Goal: Task Accomplishment & Management: Use online tool/utility

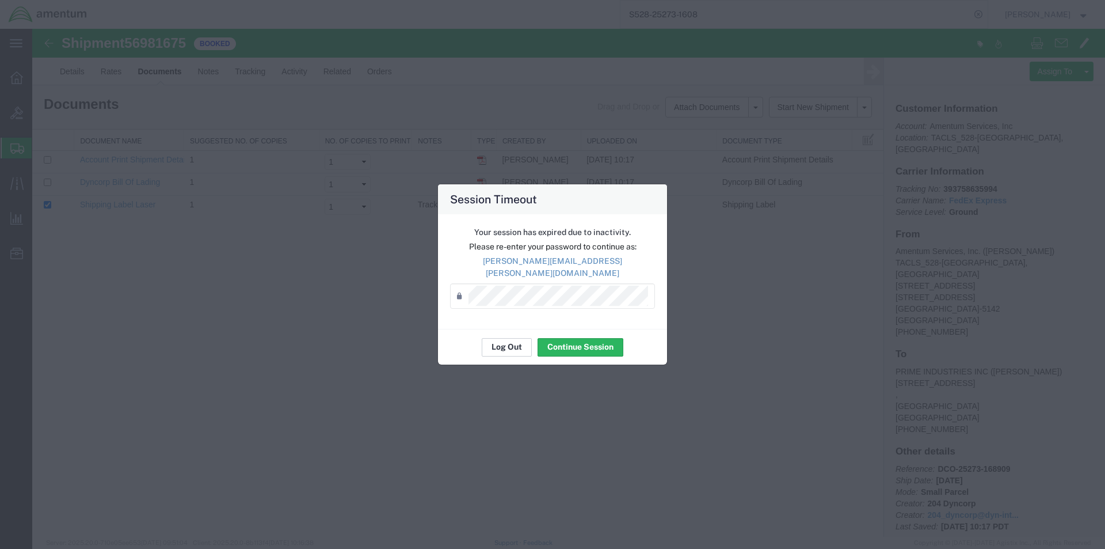
click at [500, 344] on button "Log Out" at bounding box center [507, 347] width 50 height 18
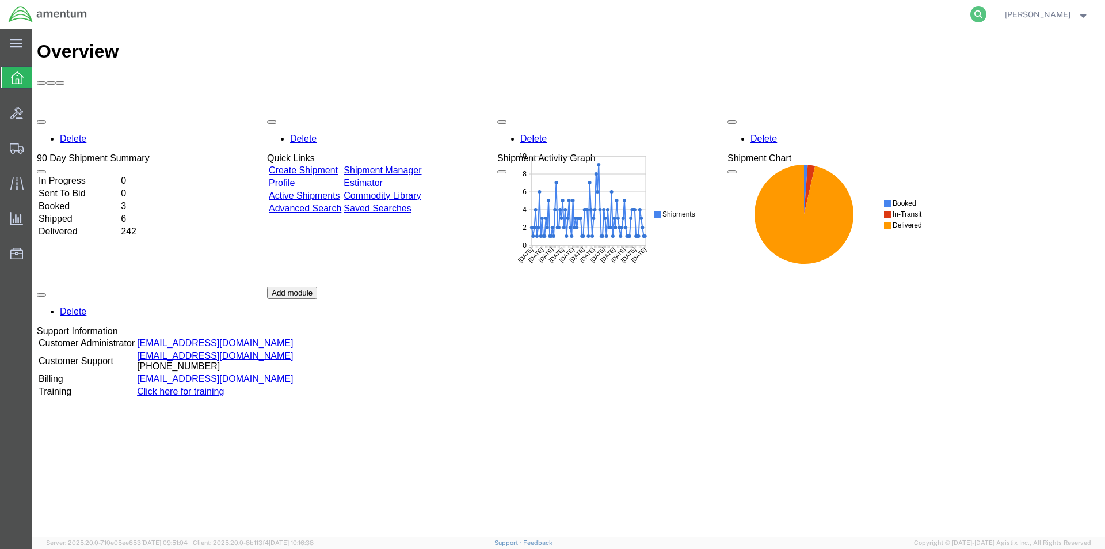
click at [977, 14] on icon at bounding box center [978, 14] width 16 height 16
paste input "S528-25273-1609"
click at [984, 13] on icon at bounding box center [978, 14] width 16 height 16
type input "S528-25273-1609"
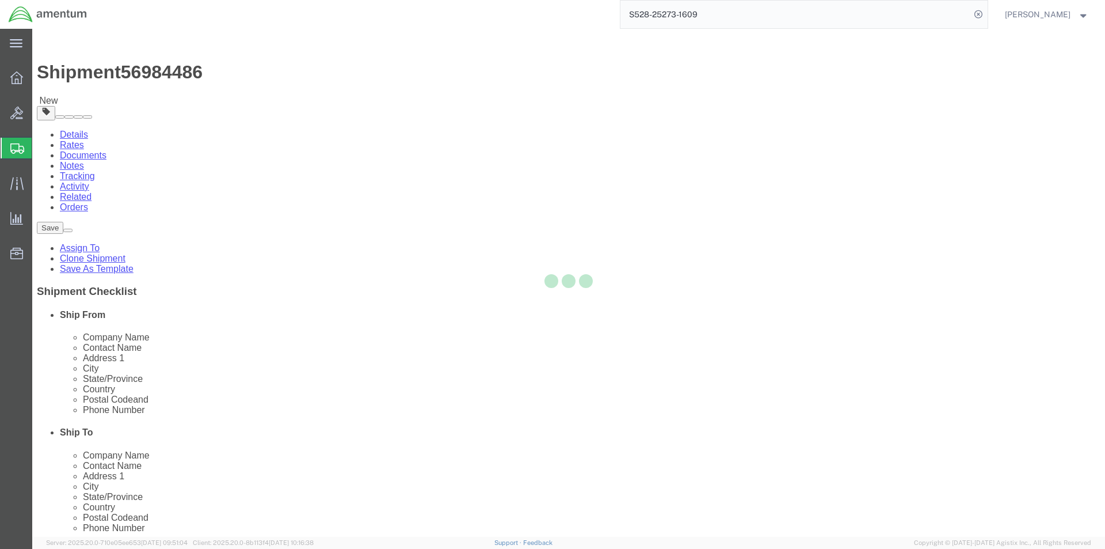
select select "42692"
select select "42668"
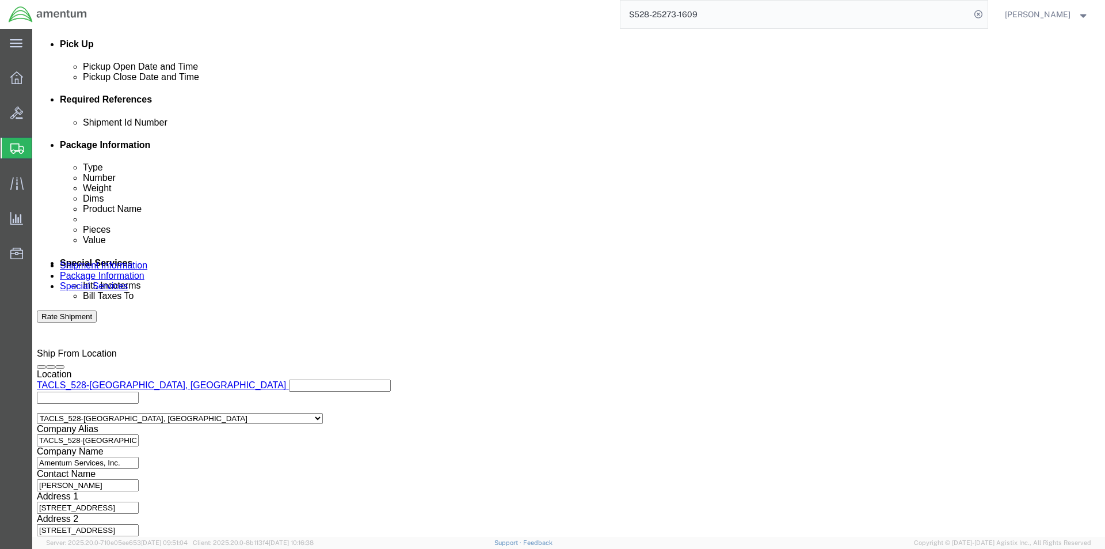
scroll to position [524, 0]
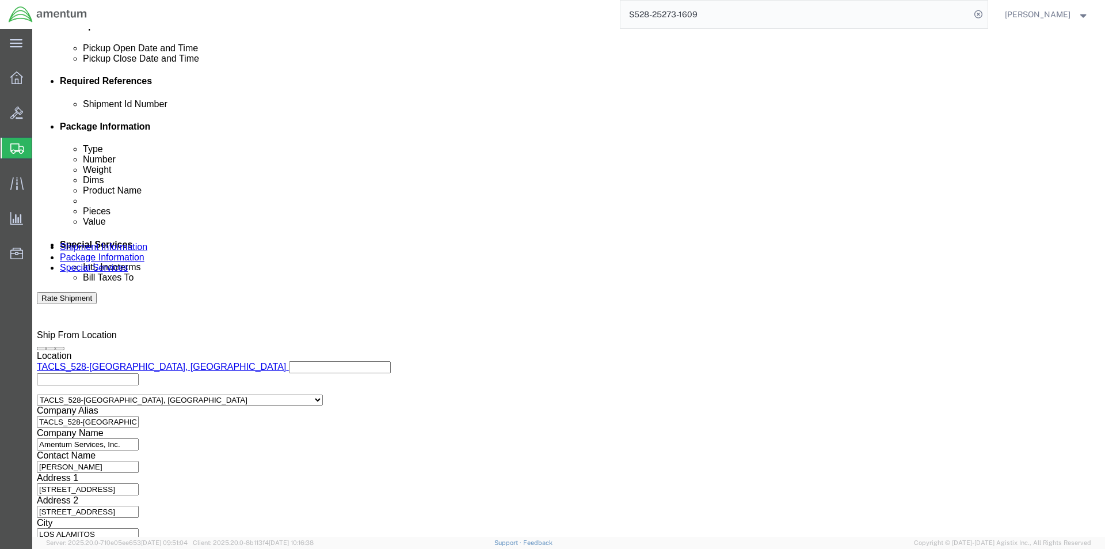
click button "Continue"
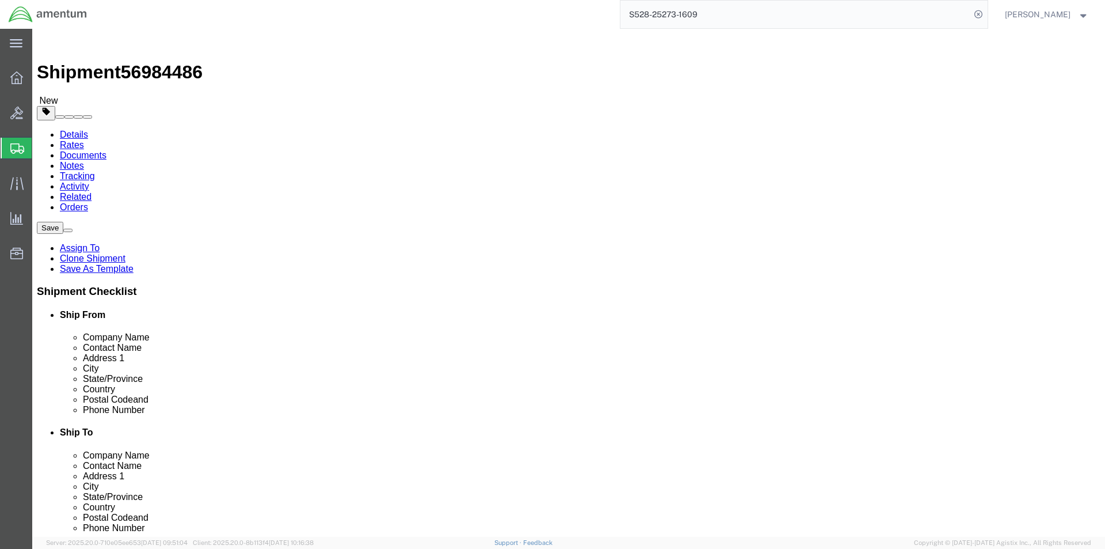
click button "Continue"
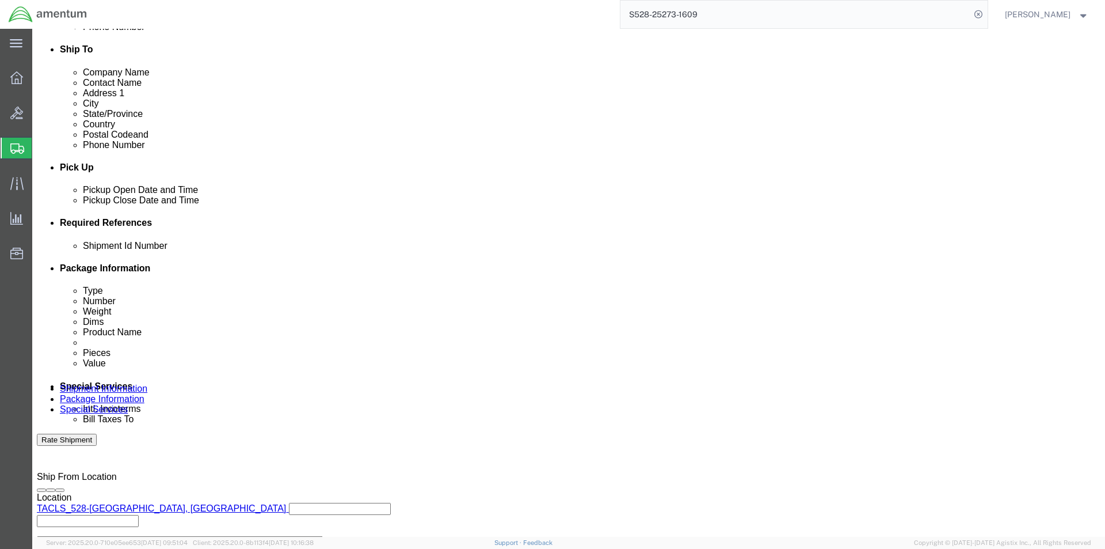
scroll to position [403, 0]
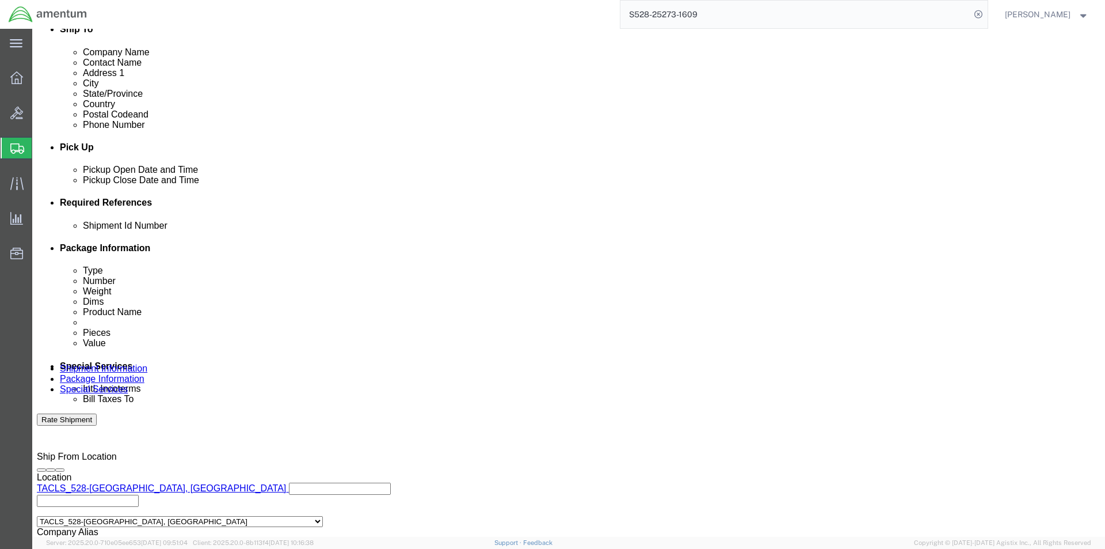
click button "Rate Shipment"
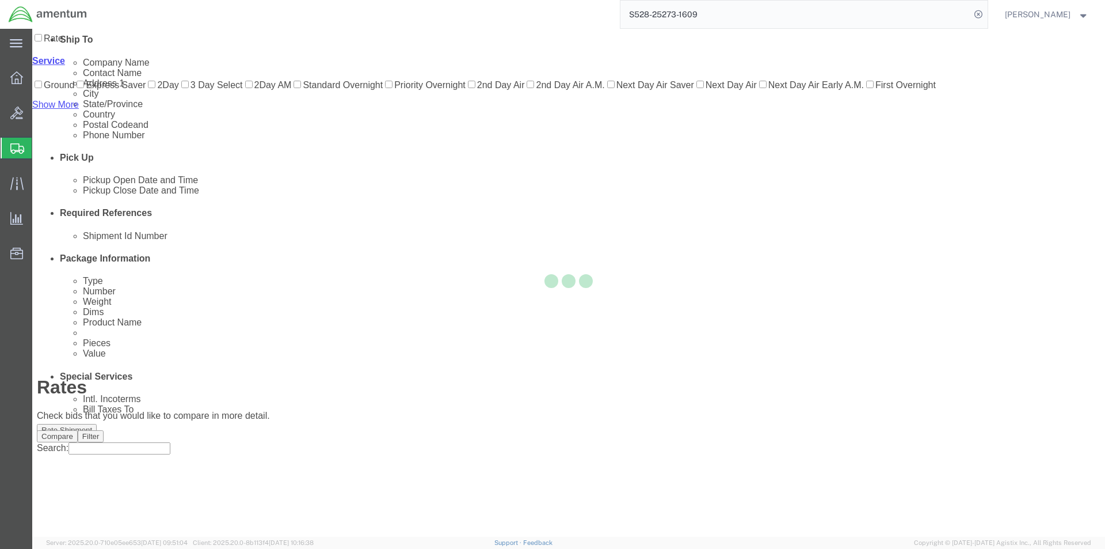
scroll to position [0, 0]
